Goal: Task Accomplishment & Management: Use online tool/utility

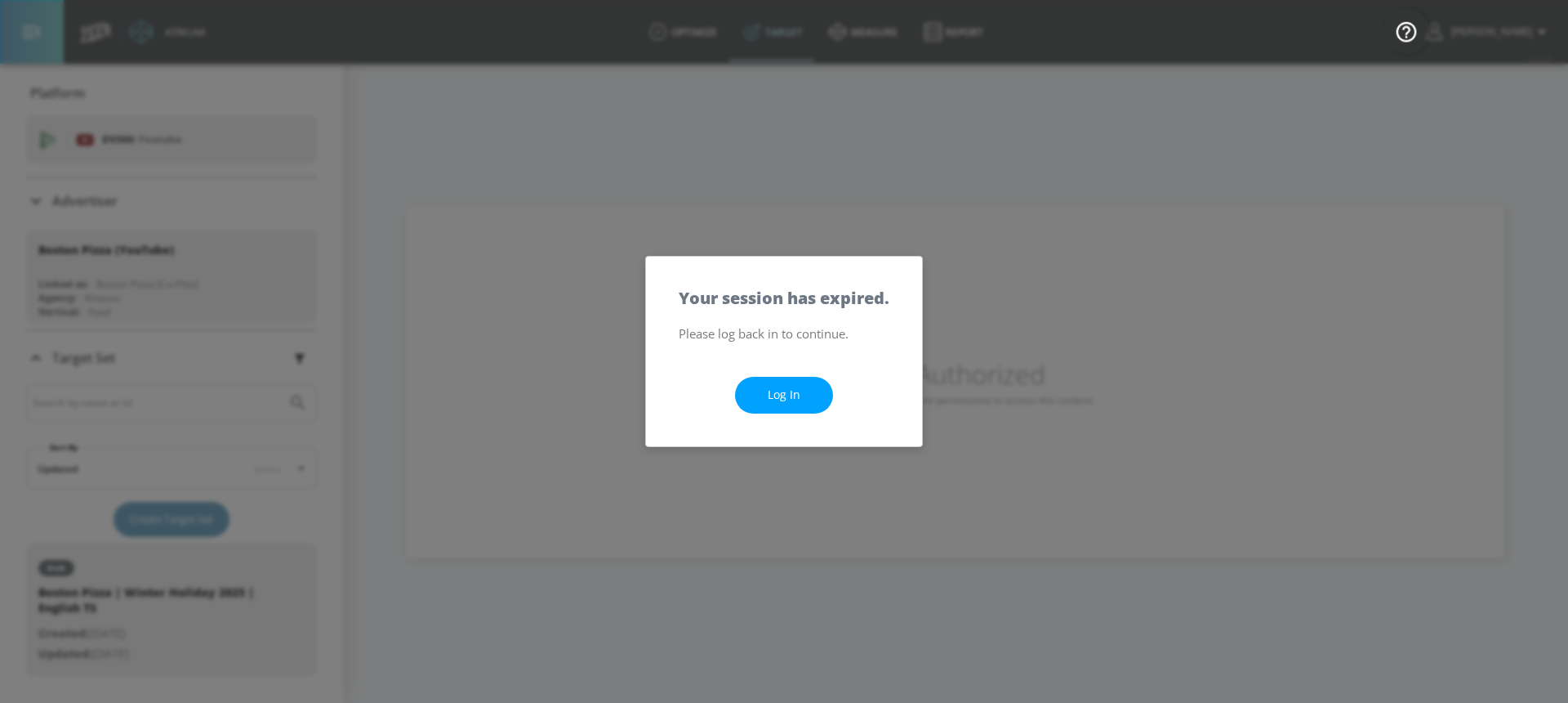
scroll to position [267, 0]
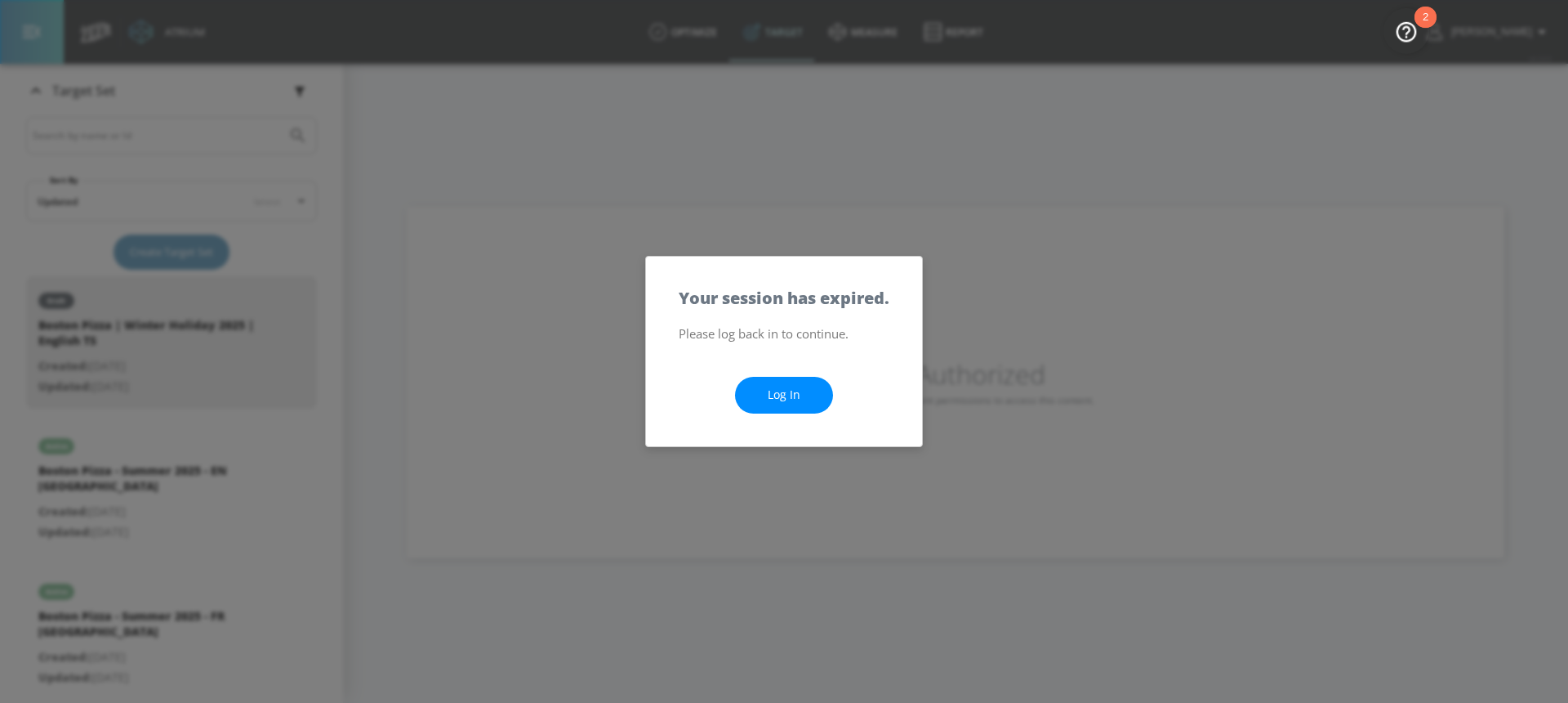
click at [820, 393] on link "Log In" at bounding box center [784, 395] width 98 height 37
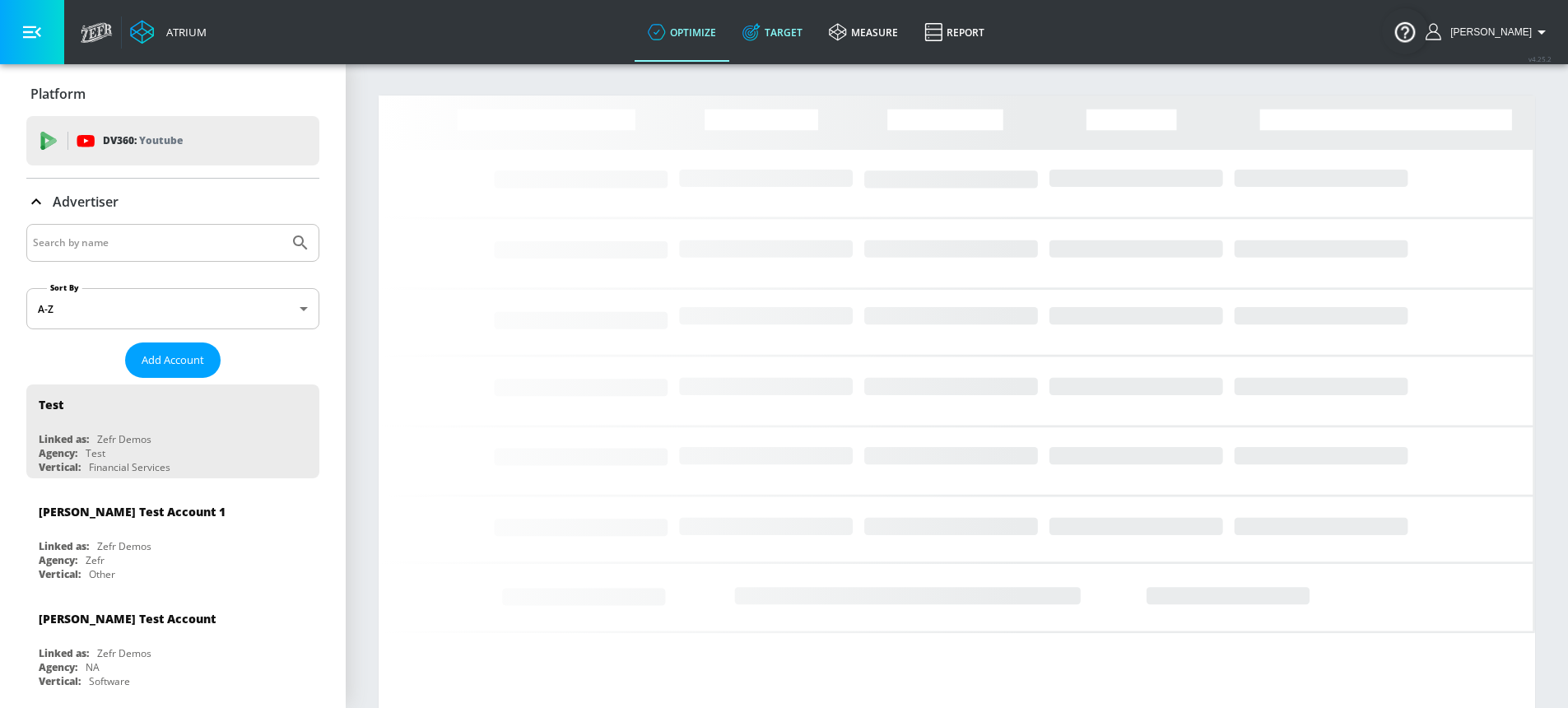
click at [810, 31] on link "Target" at bounding box center [772, 33] width 87 height 60
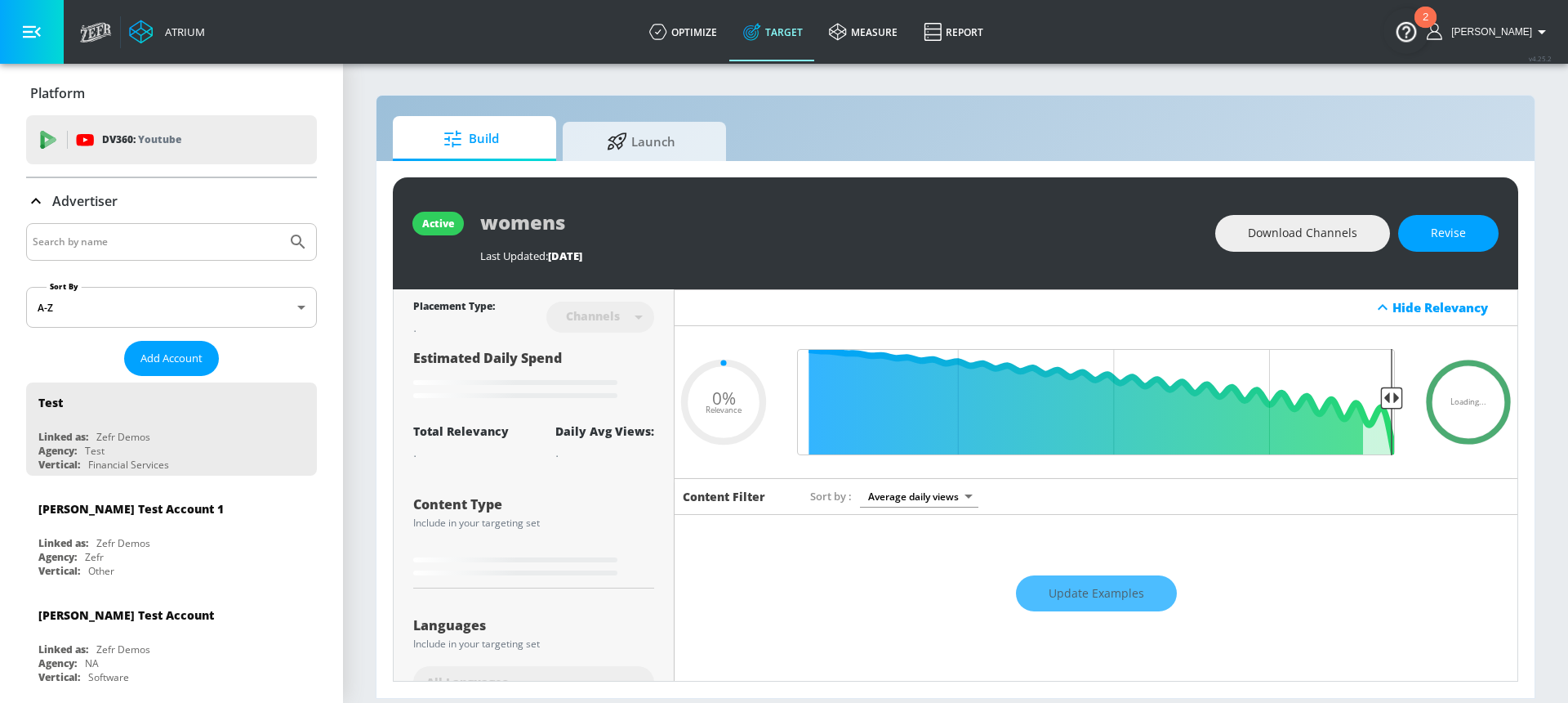
type input "0.6"
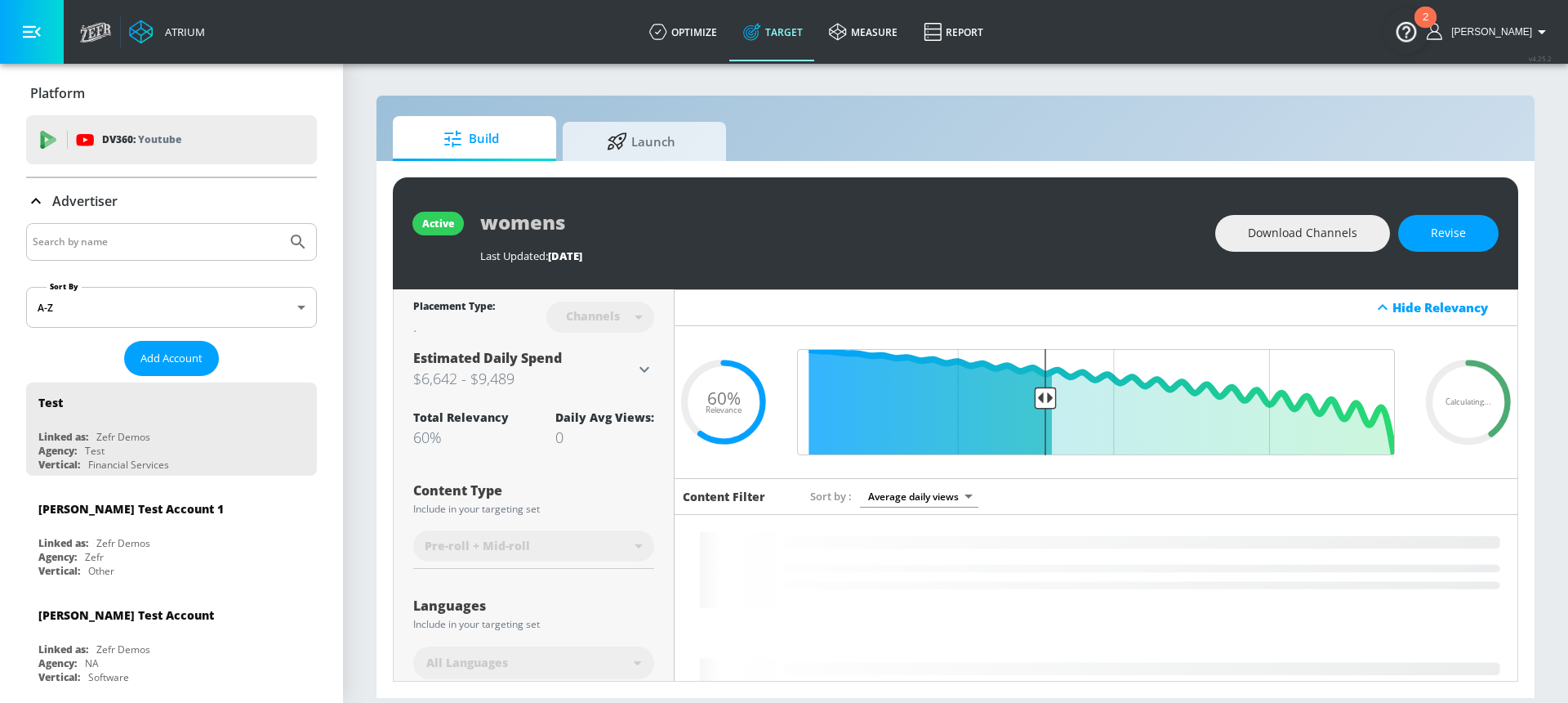
click at [189, 239] on input "Search by name" at bounding box center [156, 242] width 247 height 21
type input "sony"
click at [281, 224] on button "Submit Search" at bounding box center [298, 242] width 36 height 36
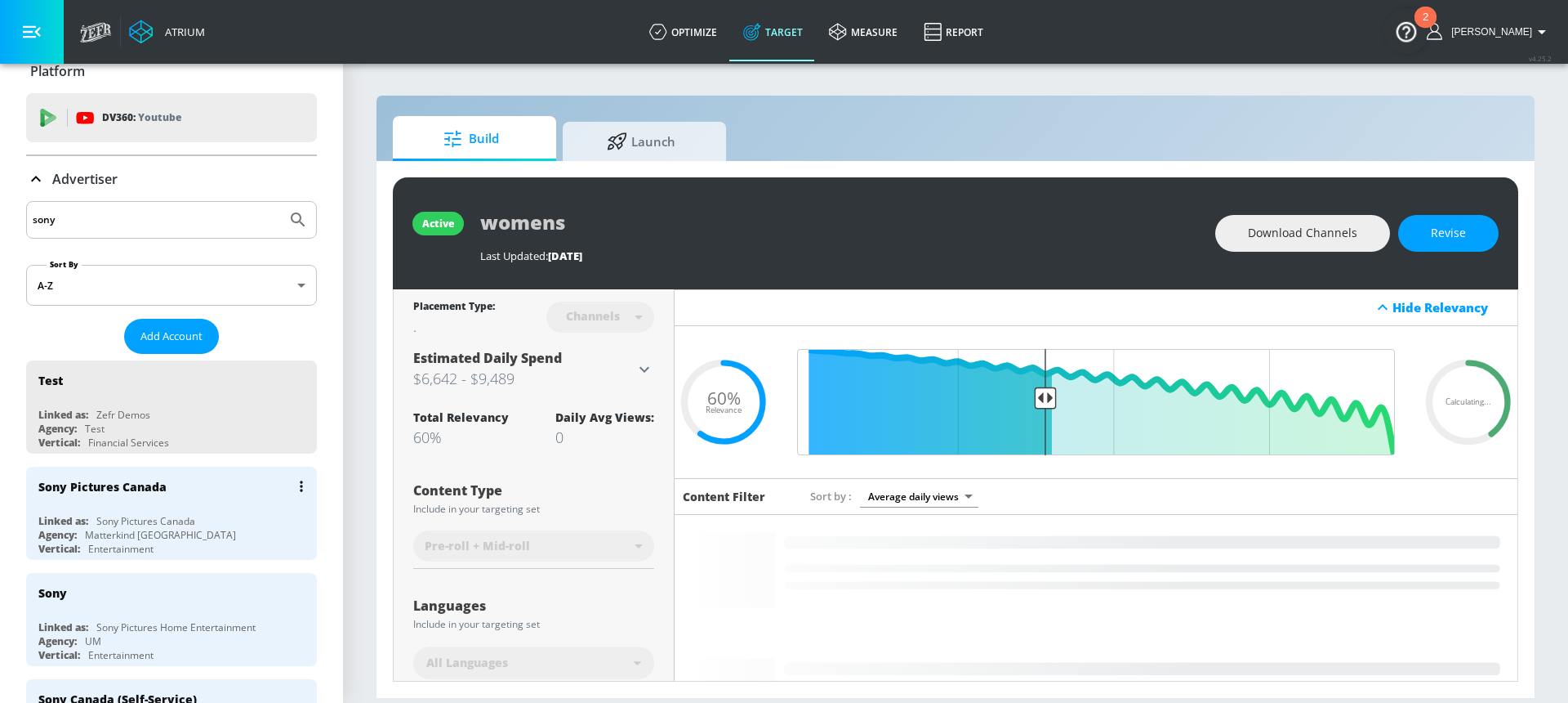
scroll to position [23, 0]
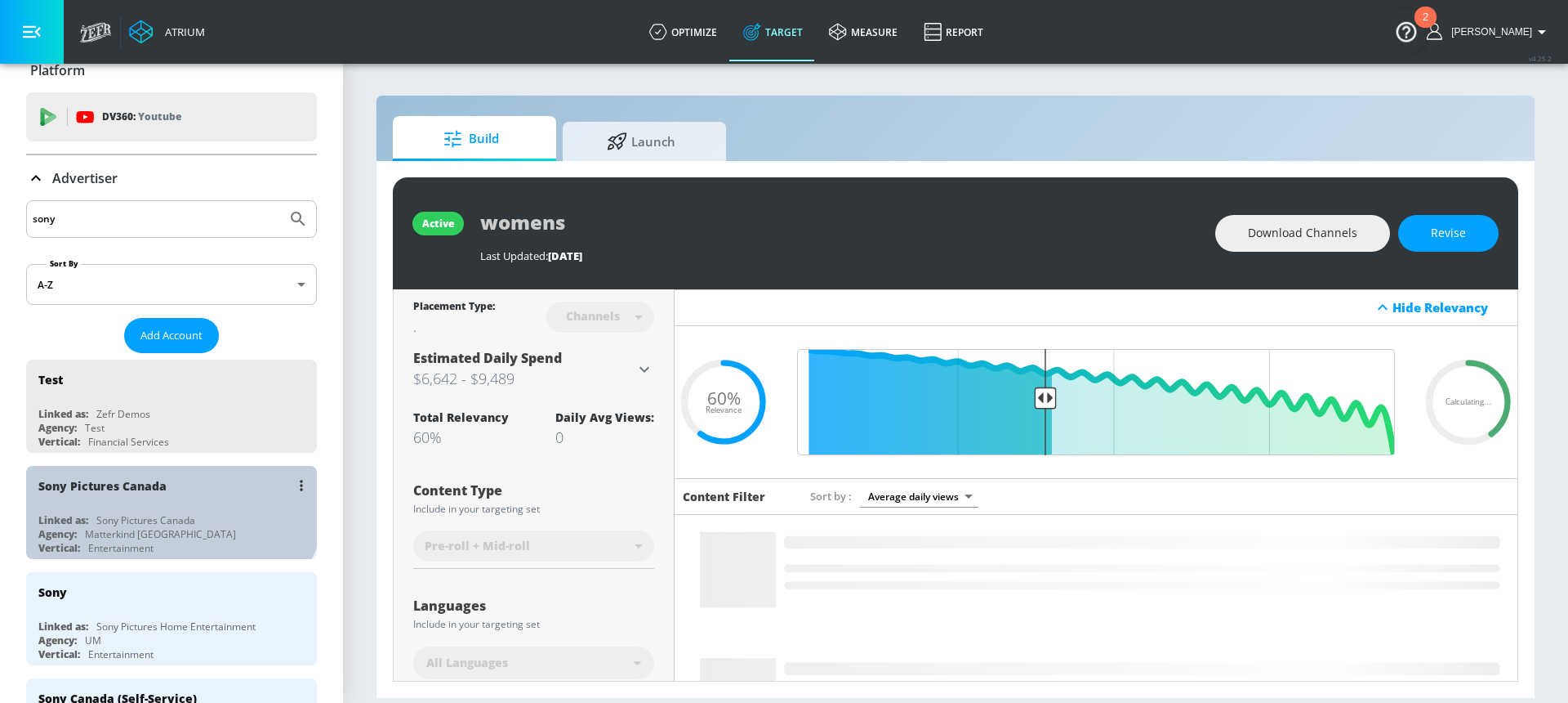
click at [169, 492] on div "Sony Pictures Canada" at bounding box center [175, 485] width 274 height 39
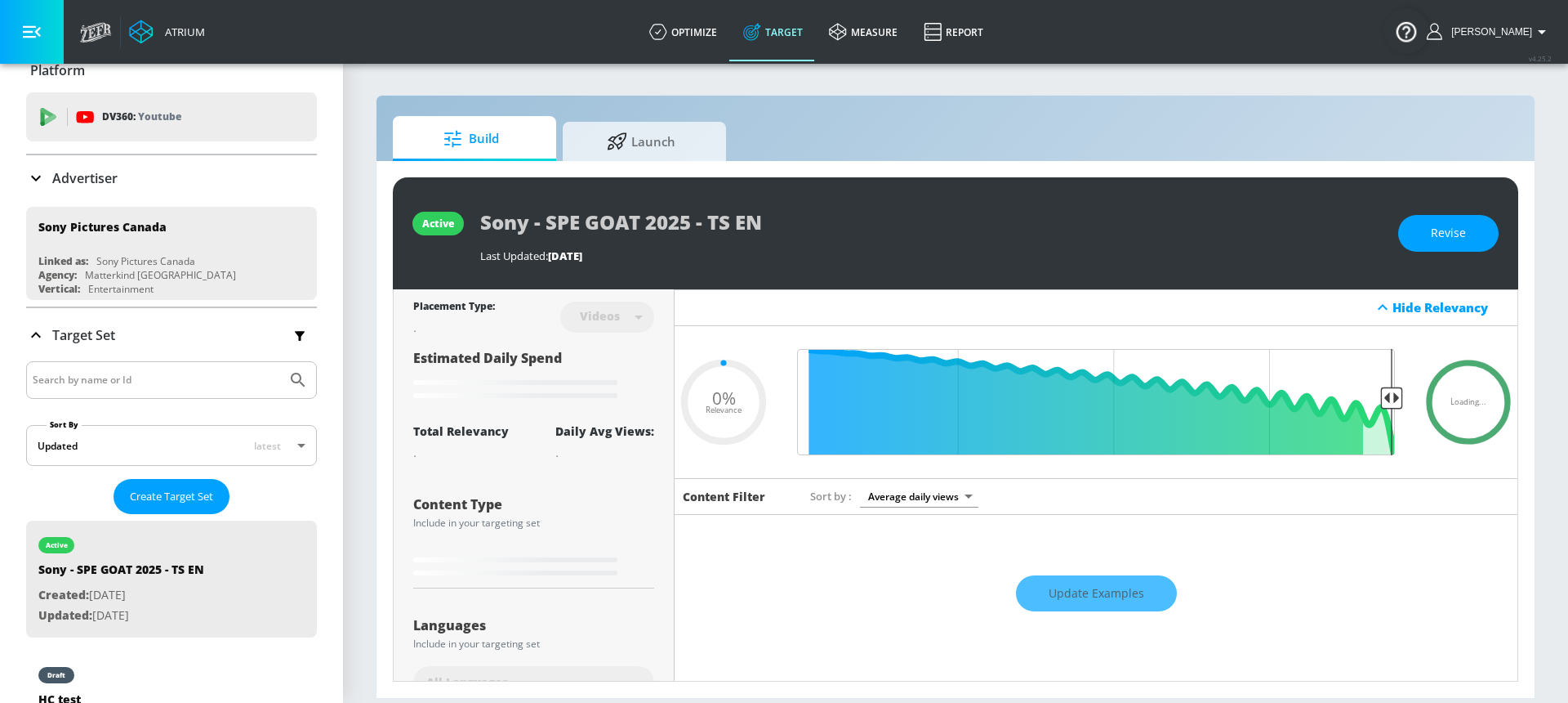
type input "0.05"
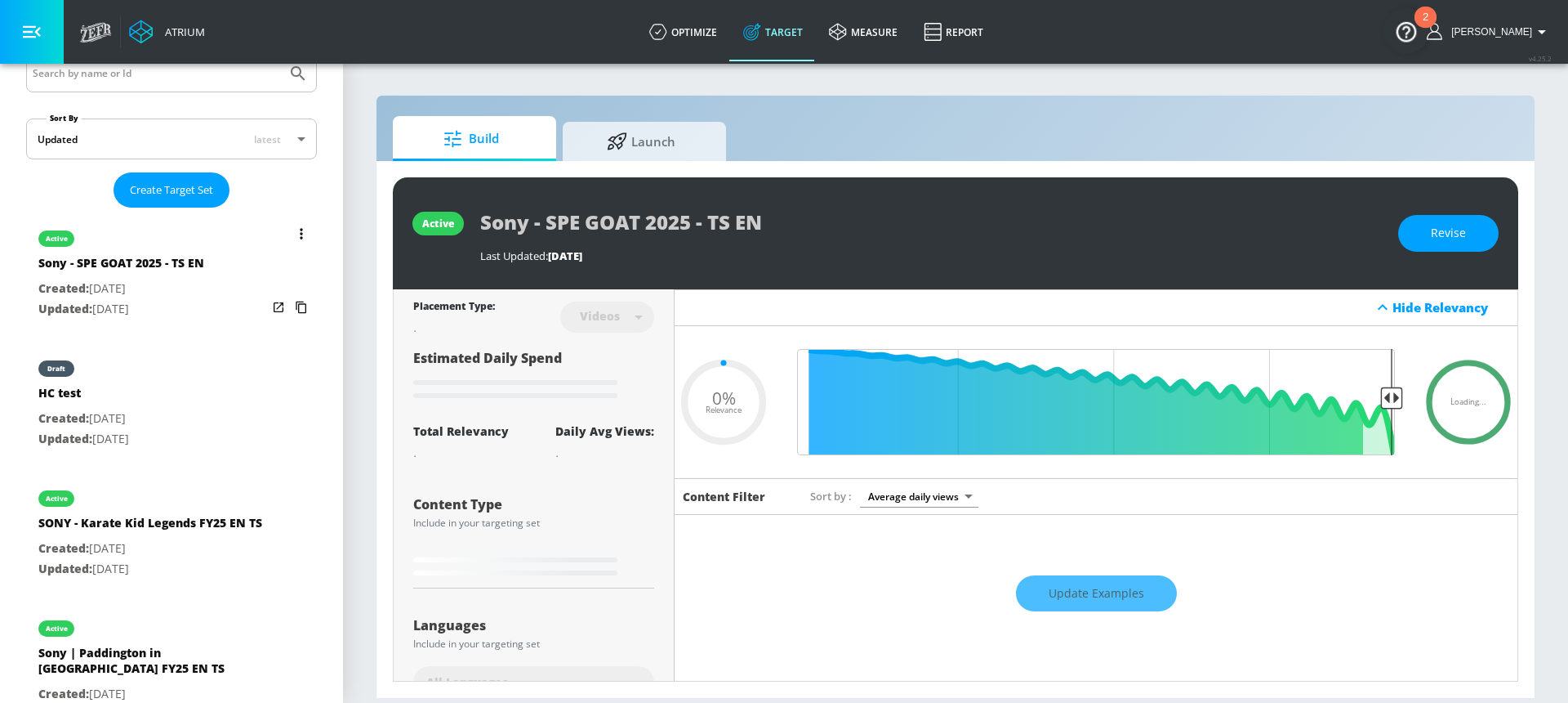
scroll to position [359, 0]
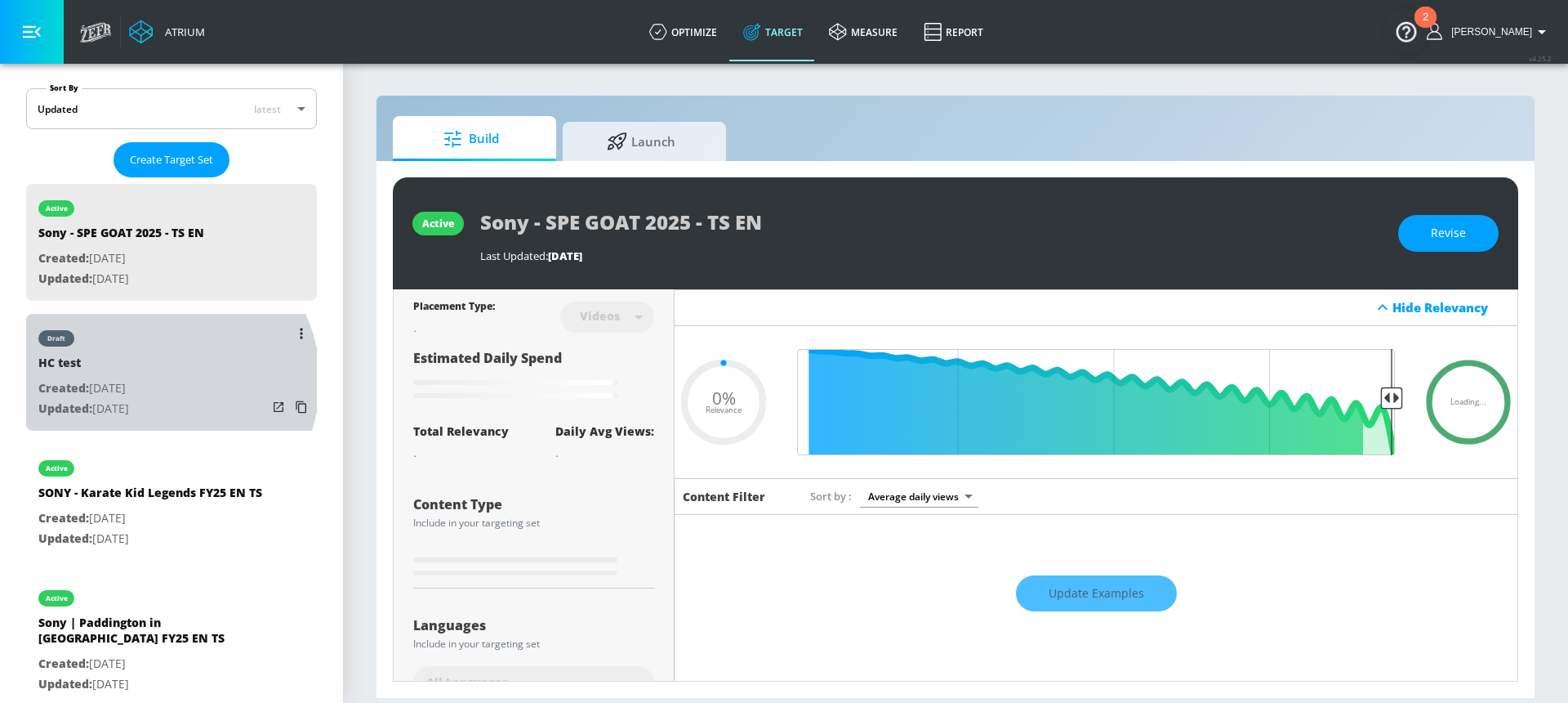
click at [129, 380] on p "Created: [DATE]" at bounding box center [83, 388] width 91 height 20
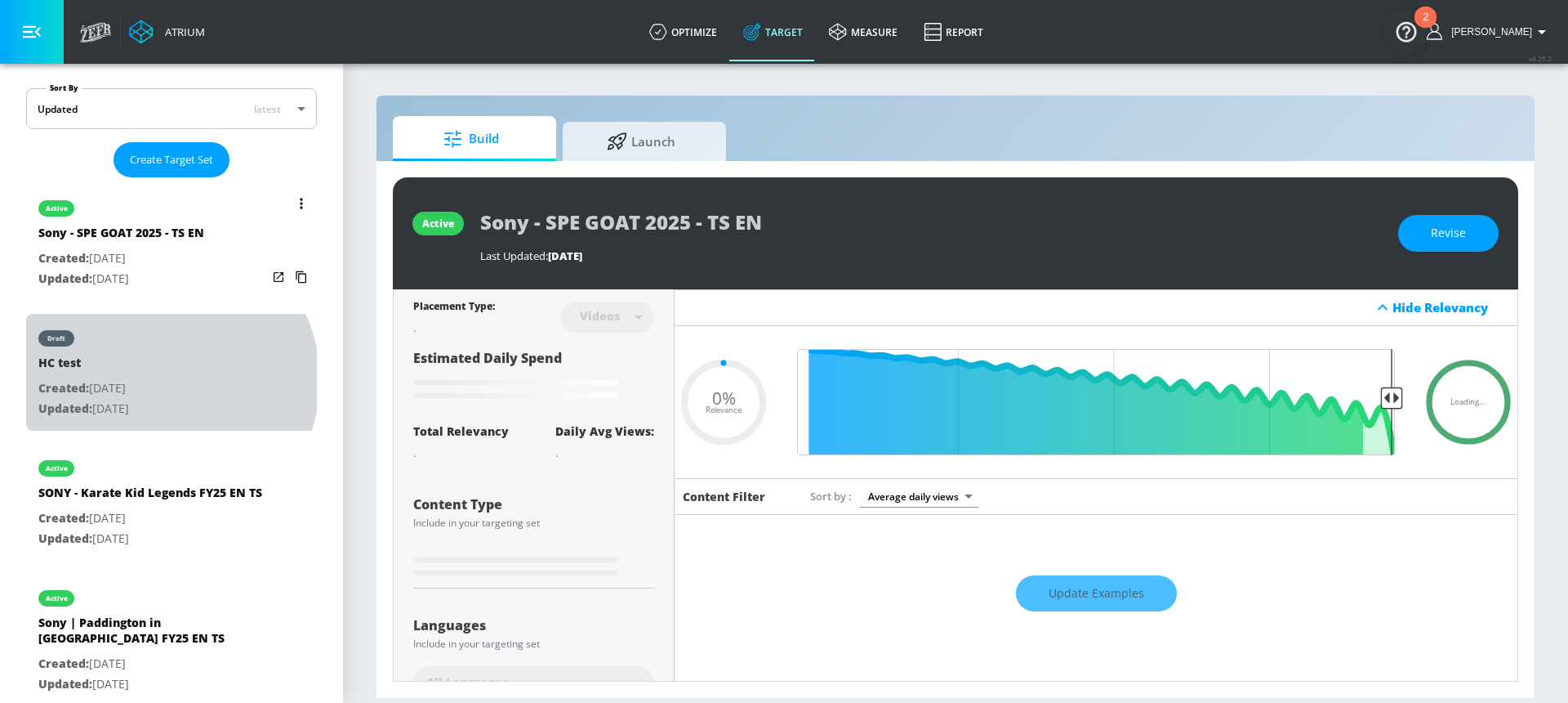
type input "HC test"
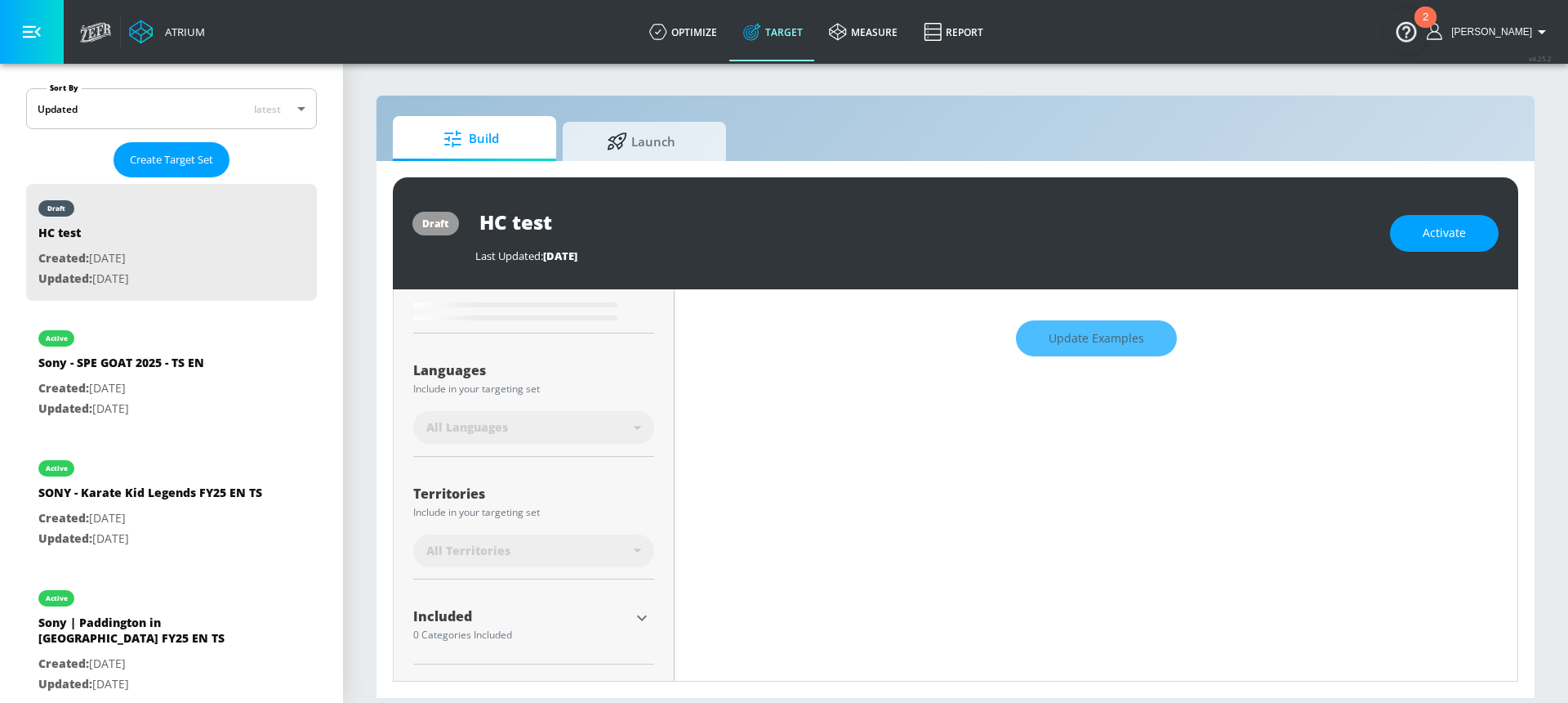
type input "0.34"
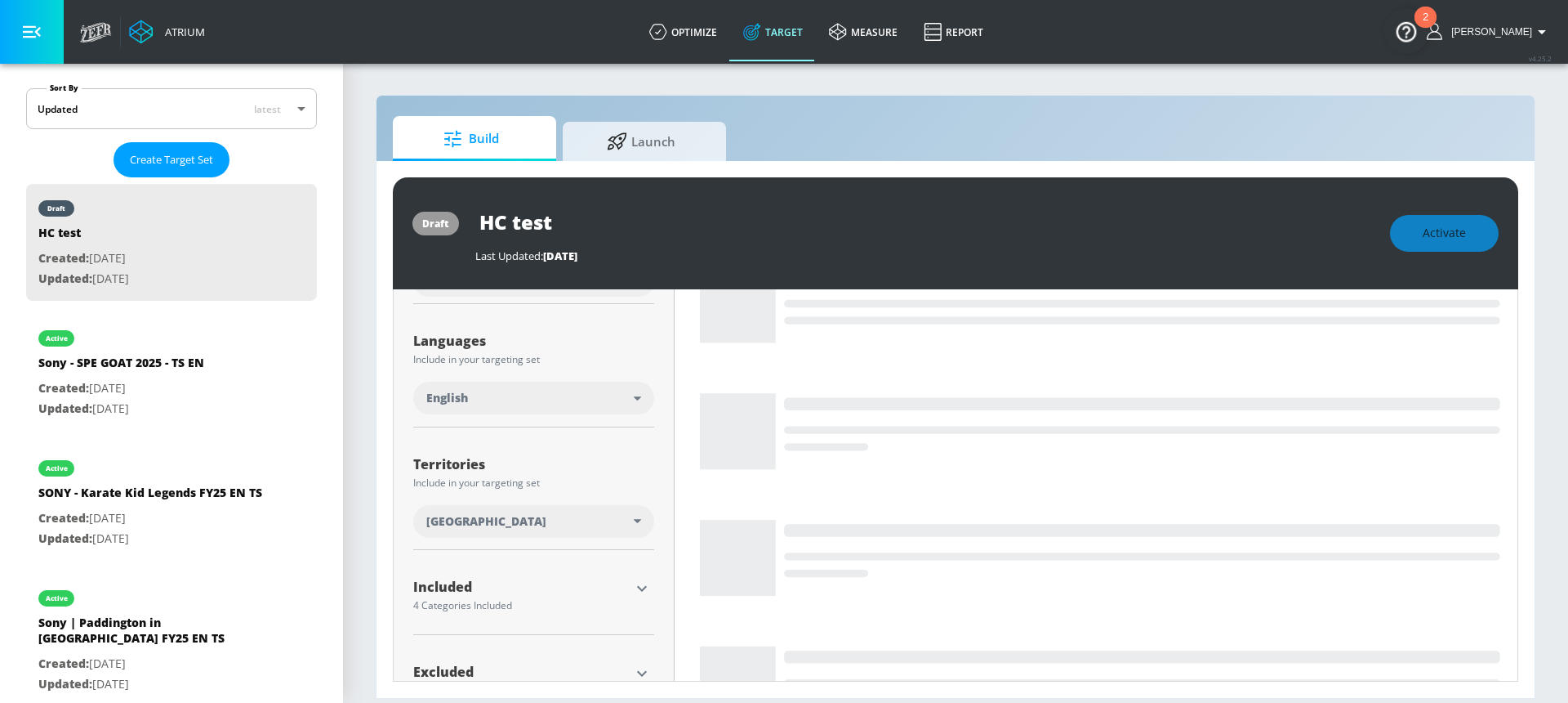
scroll to position [421, 0]
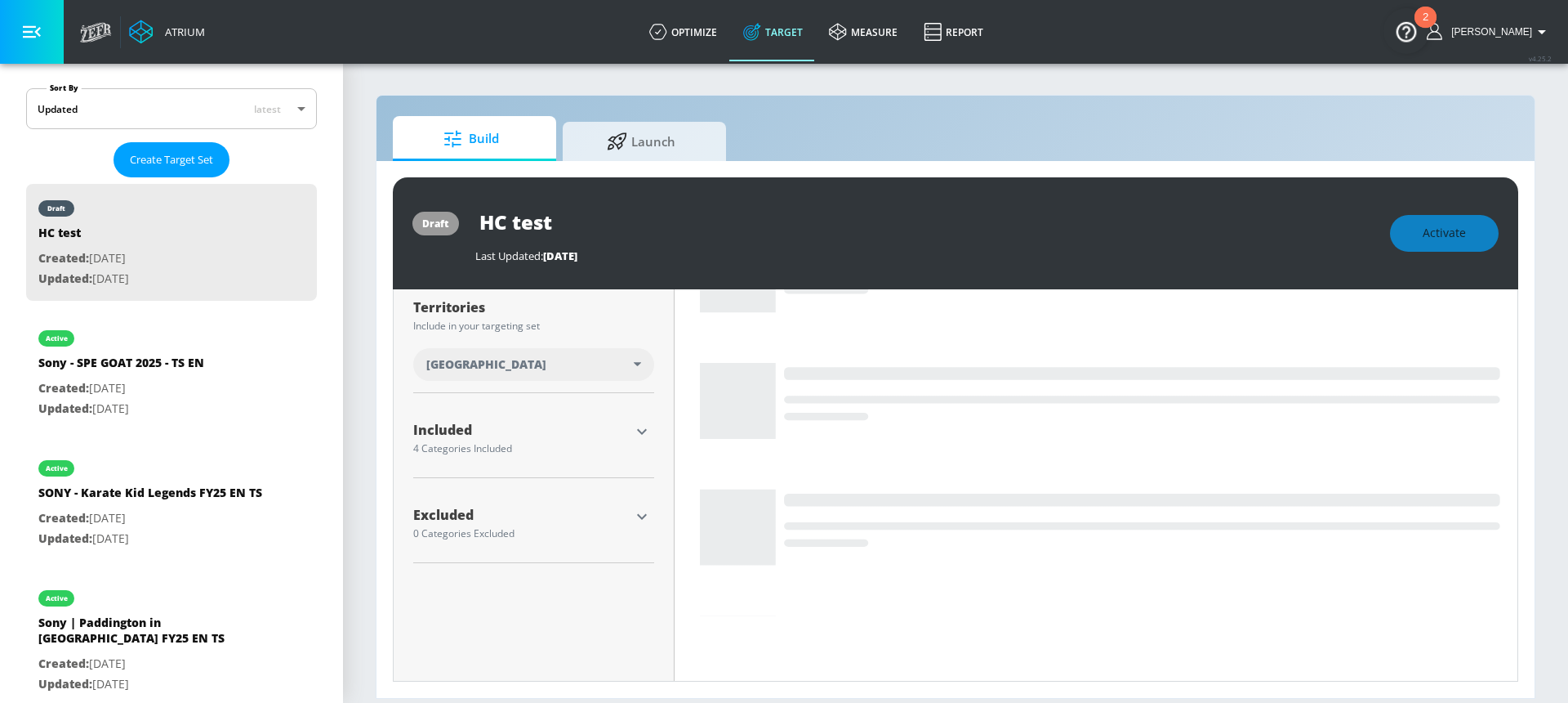
click at [635, 438] on icon "button" at bounding box center [642, 431] width 19 height 19
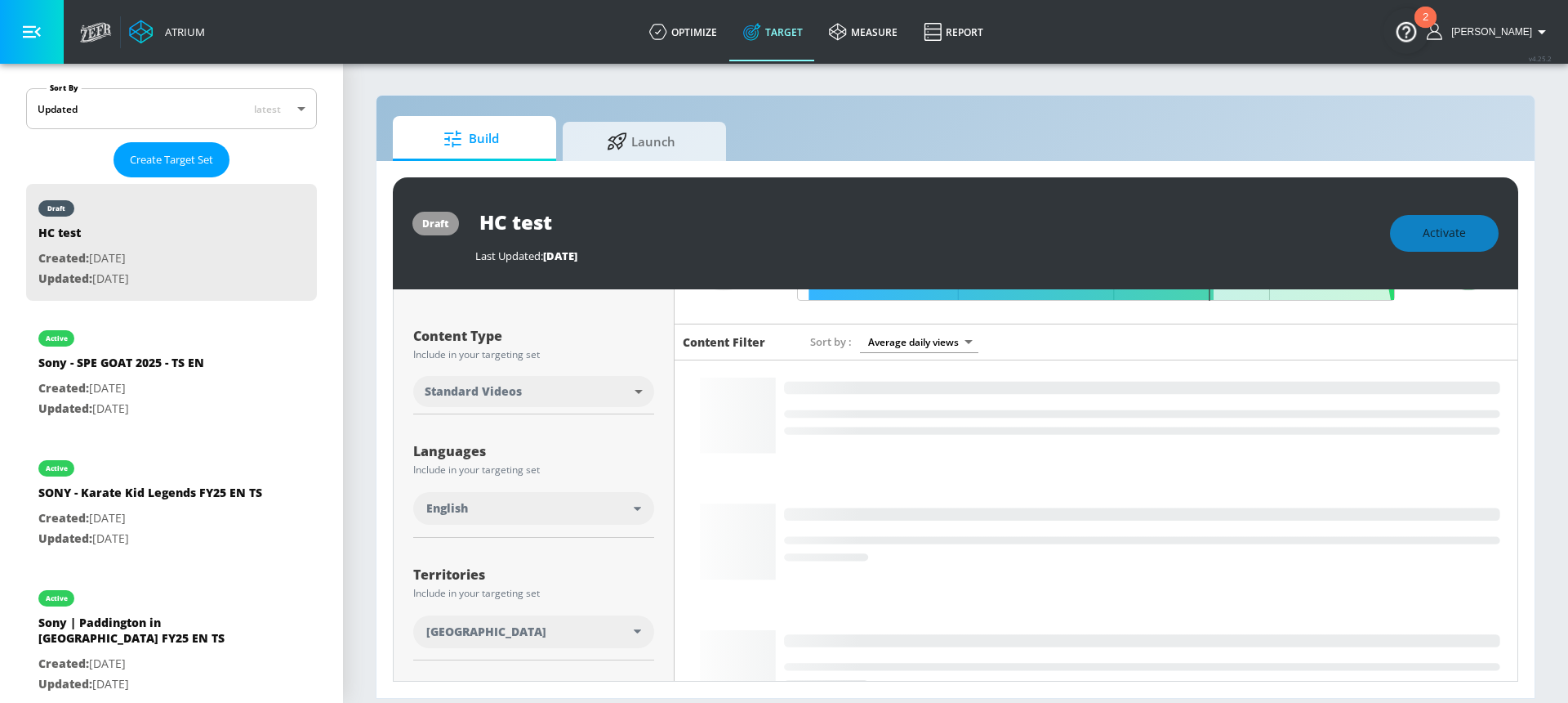
scroll to position [515, 0]
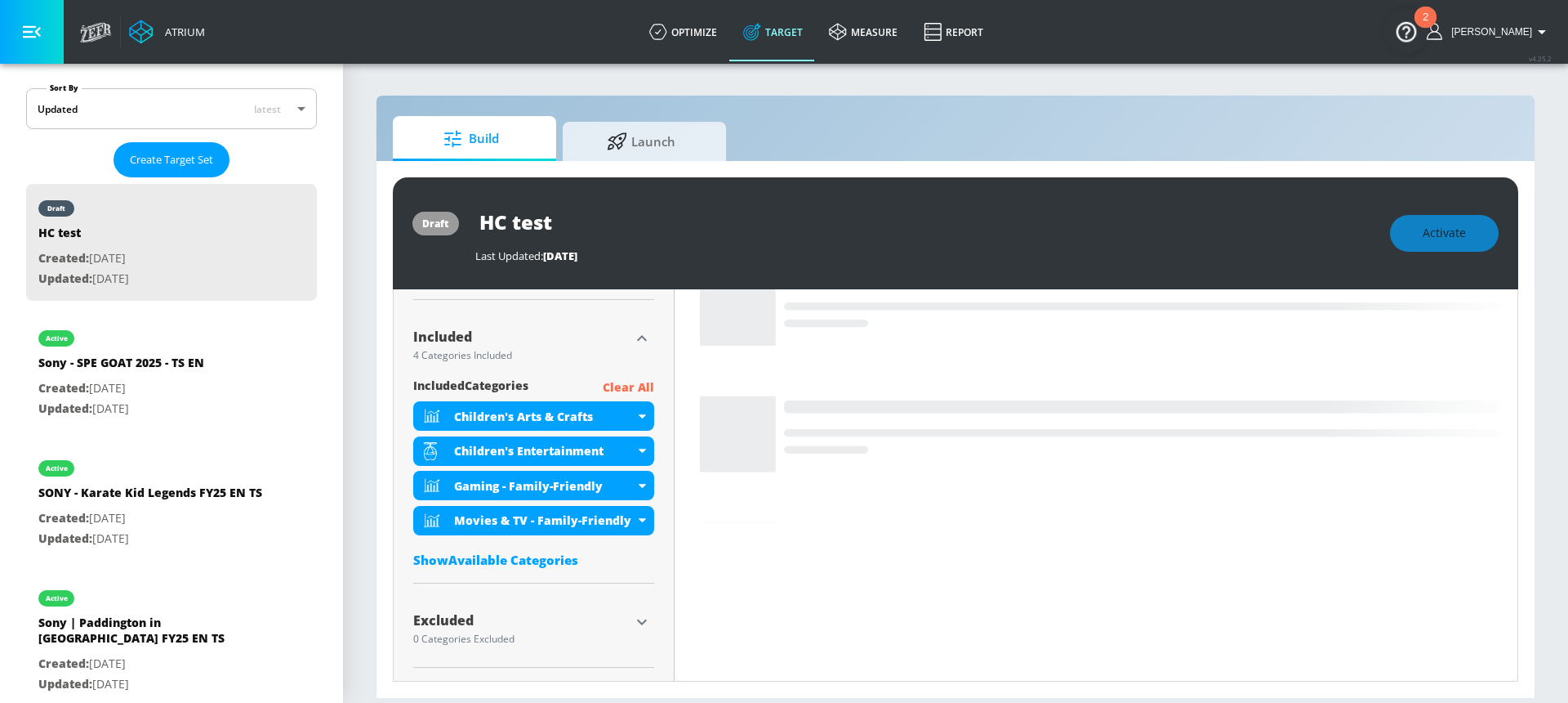
click at [505, 554] on div "Show Available Categories" at bounding box center [533, 559] width 241 height 17
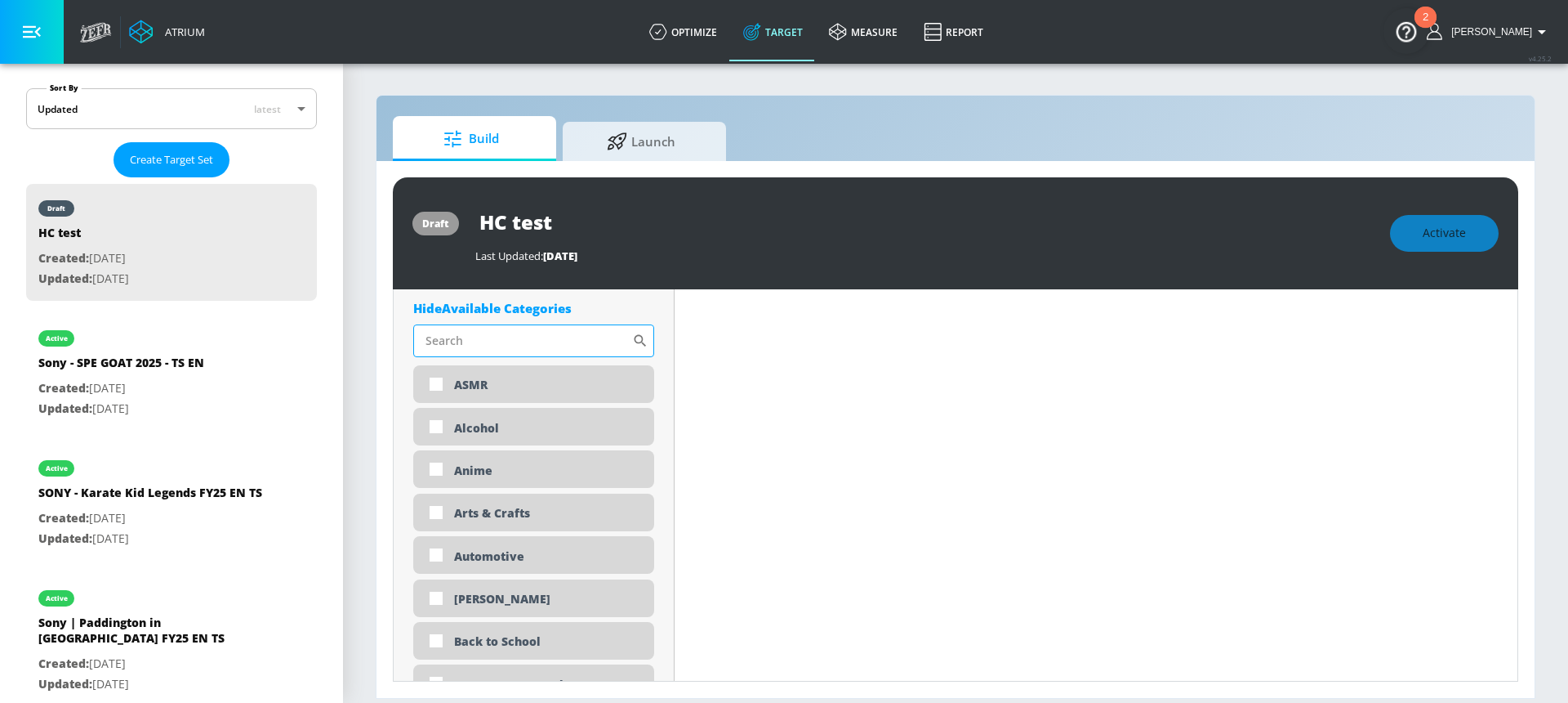
scroll to position [764, 0]
click at [468, 340] on input "Sort By" at bounding box center [522, 343] width 219 height 32
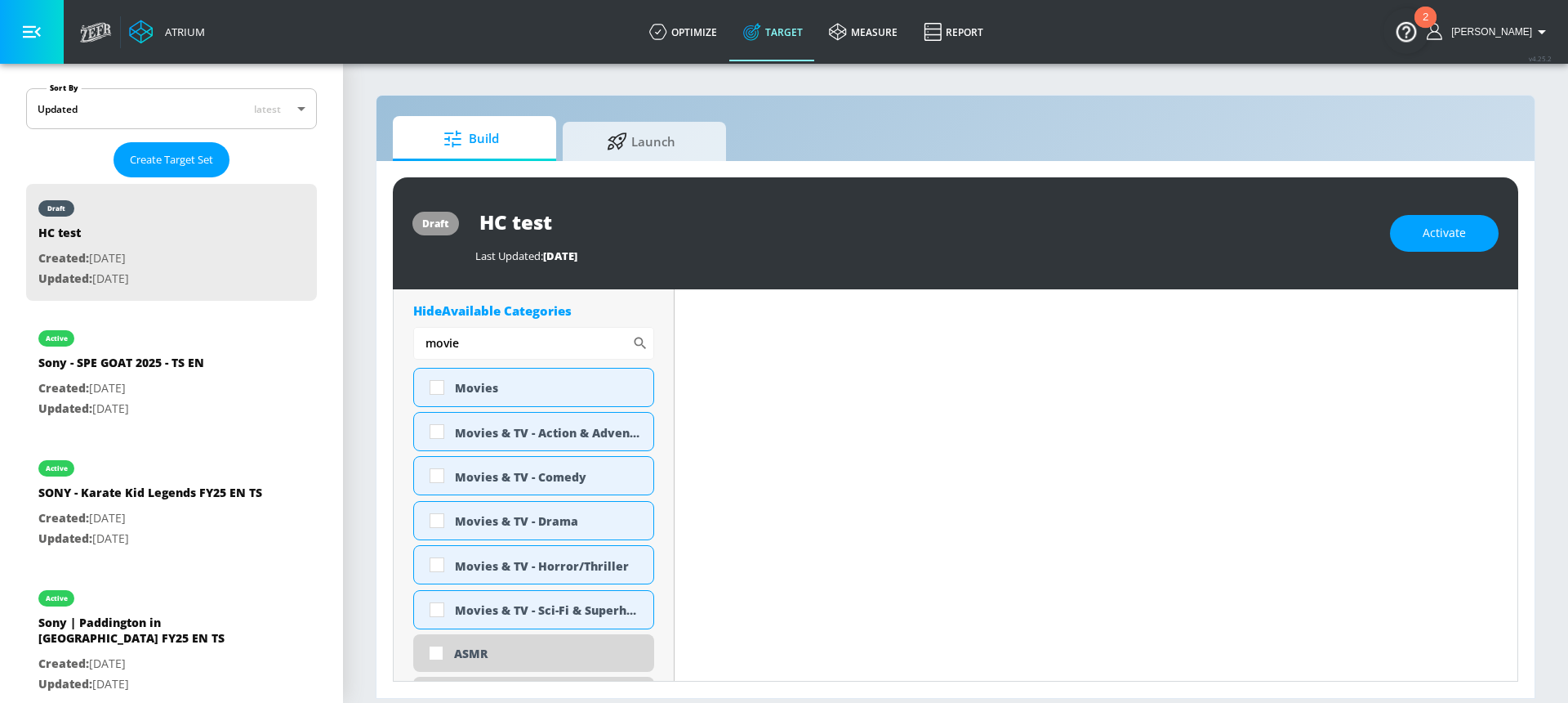
type input "movie"
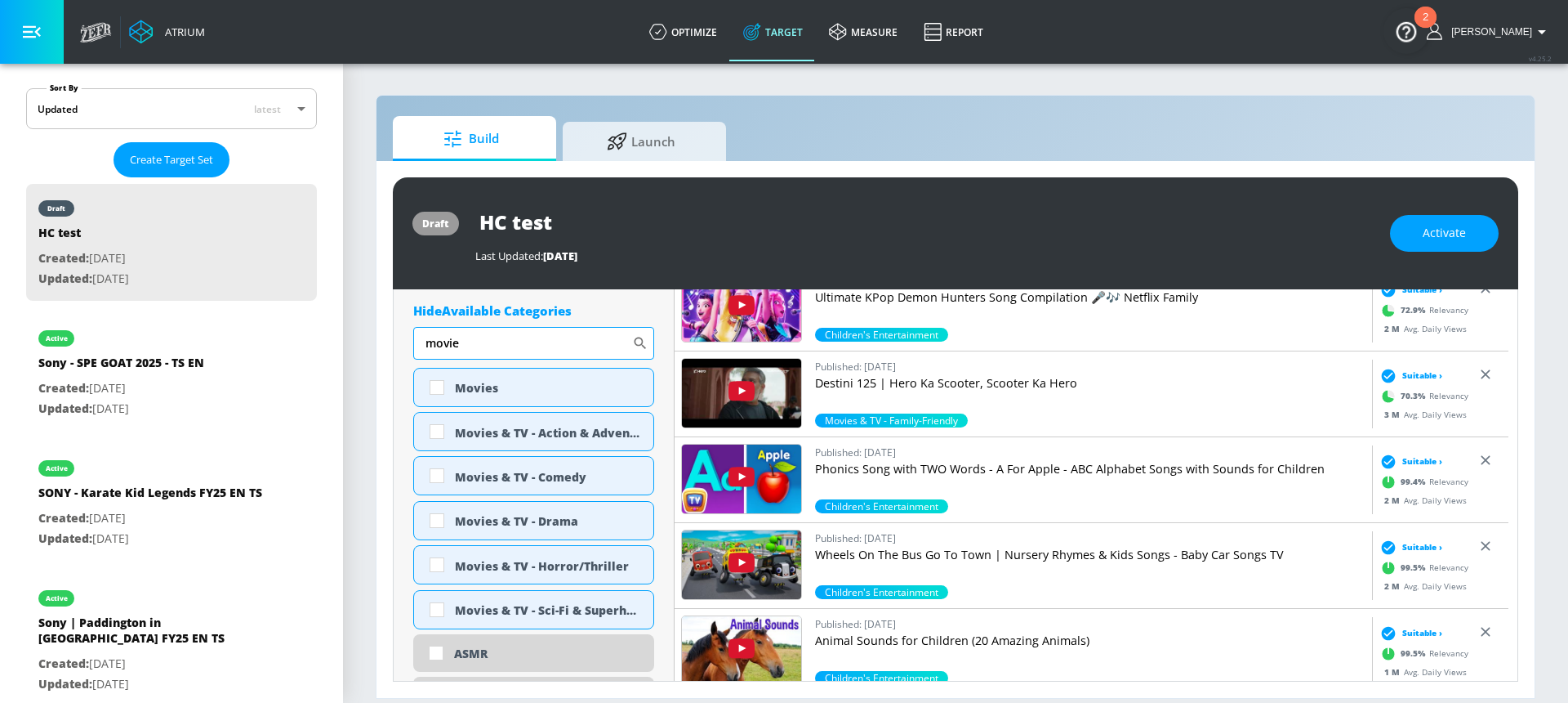
drag, startPoint x: 558, startPoint y: 350, endPoint x: 444, endPoint y: 352, distance: 114.0
click at [440, 353] on input "movie" at bounding box center [522, 343] width 219 height 32
drag, startPoint x: 463, startPoint y: 347, endPoint x: 408, endPoint y: 347, distance: 55.0
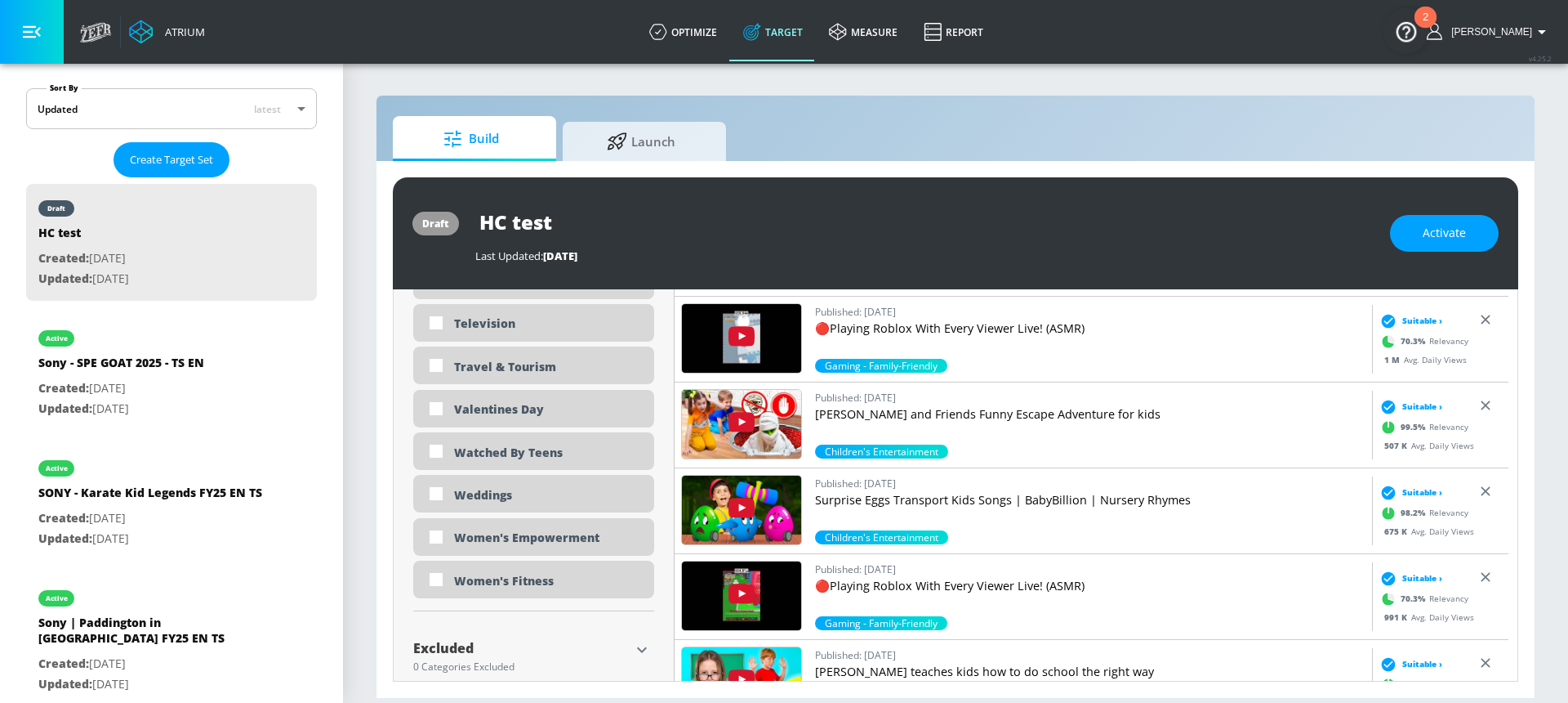
scroll to position [5041, 0]
